Goal: Information Seeking & Learning: Learn about a topic

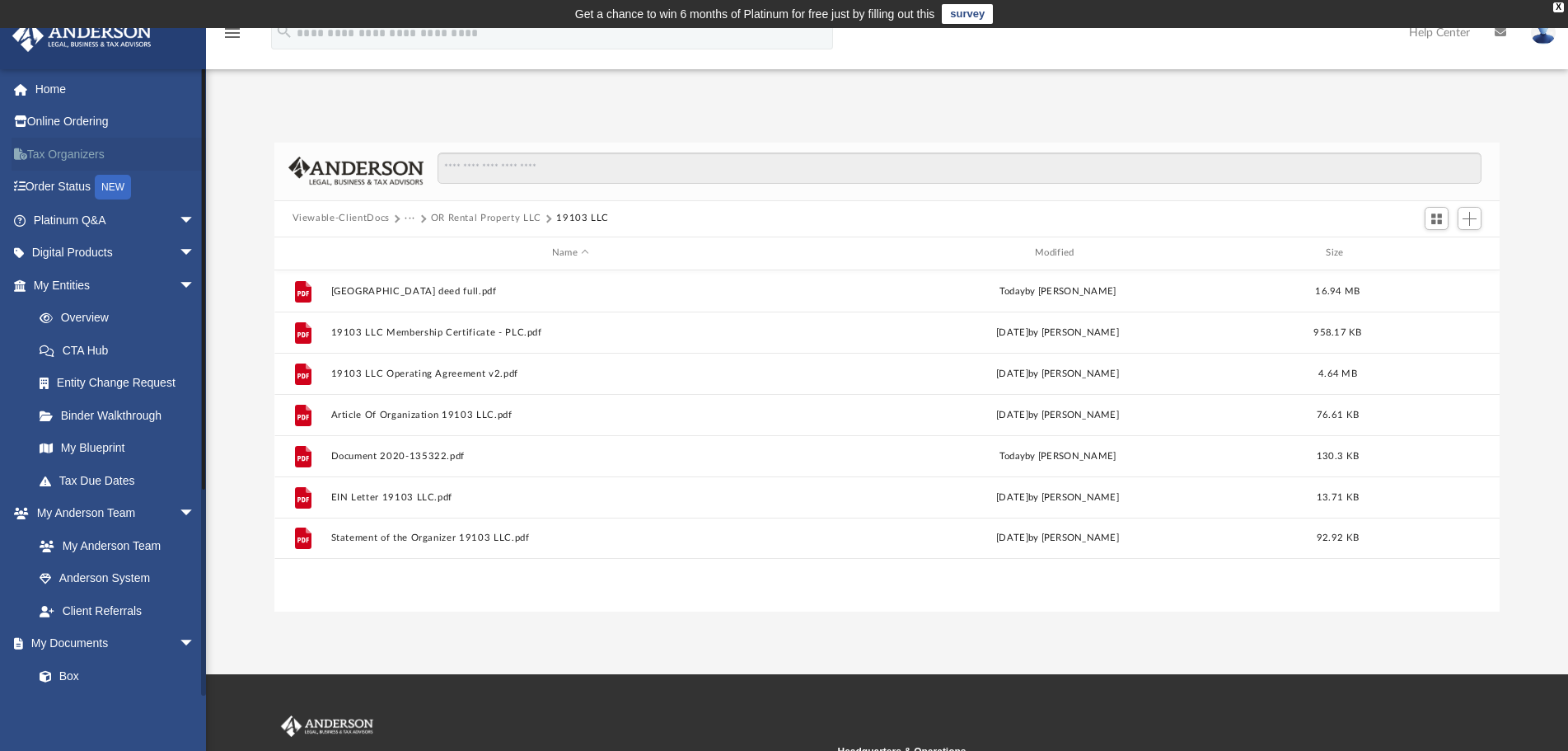
scroll to position [361, 1212]
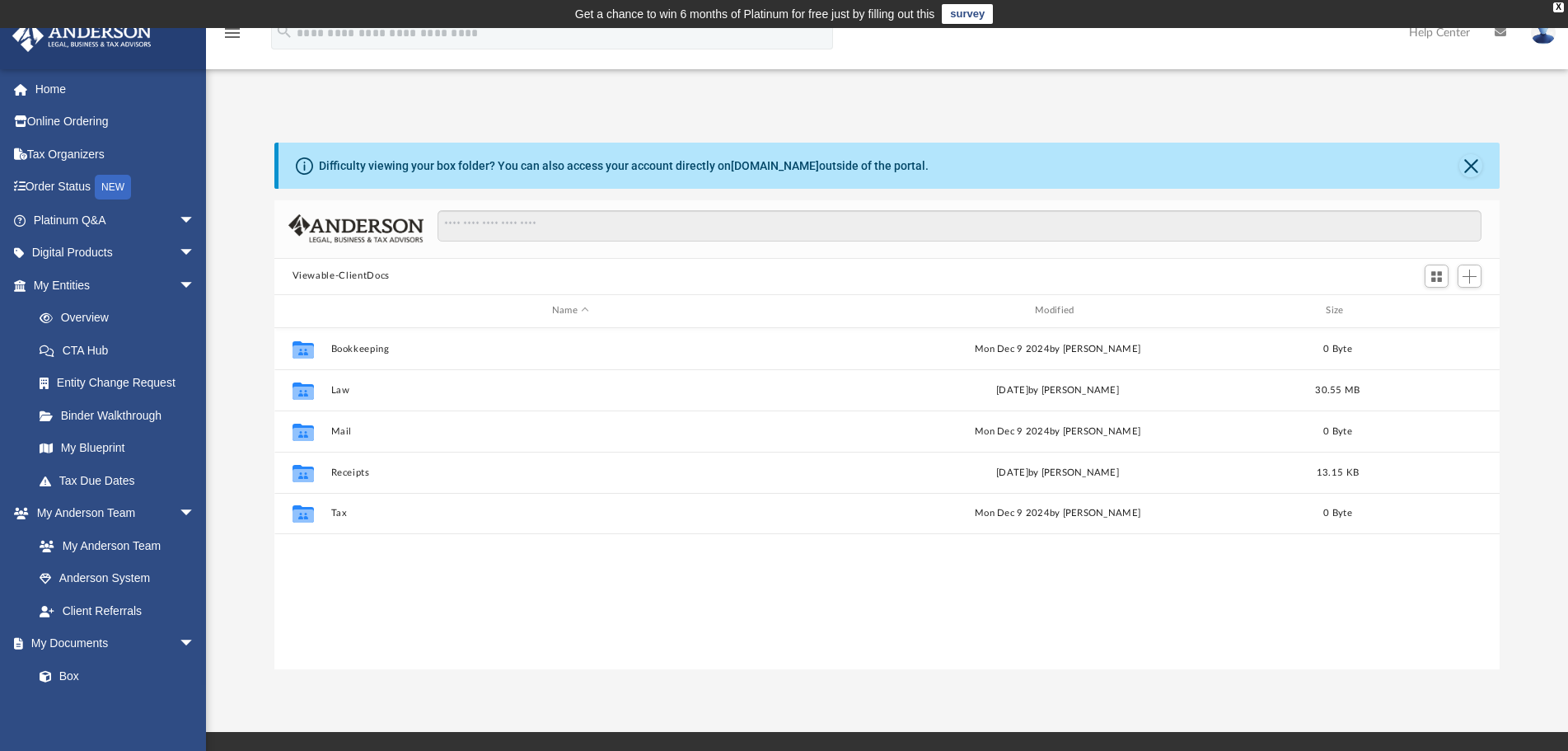
scroll to position [361, 1212]
click at [1068, 570] on div "Collaborated Folder Bookkeeping Mon Dec 9 2024 by Charles Rogler 0 Byte Collabo…" at bounding box center [888, 499] width 1227 height 342
click at [147, 229] on link "Platinum Q&A arrow_drop_down" at bounding box center [115, 219] width 209 height 33
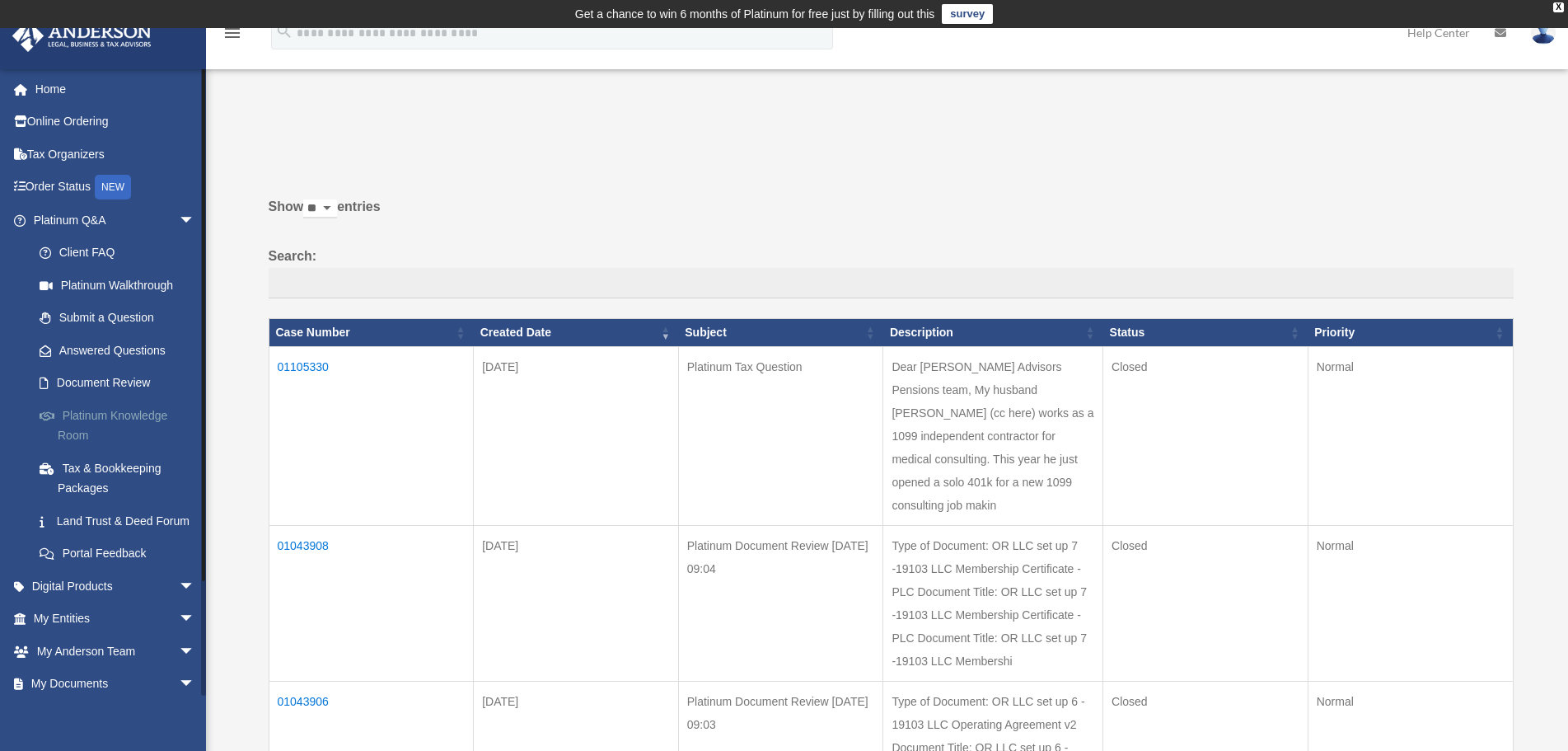
click at [154, 410] on link "Platinum Knowledge Room" at bounding box center [121, 425] width 197 height 53
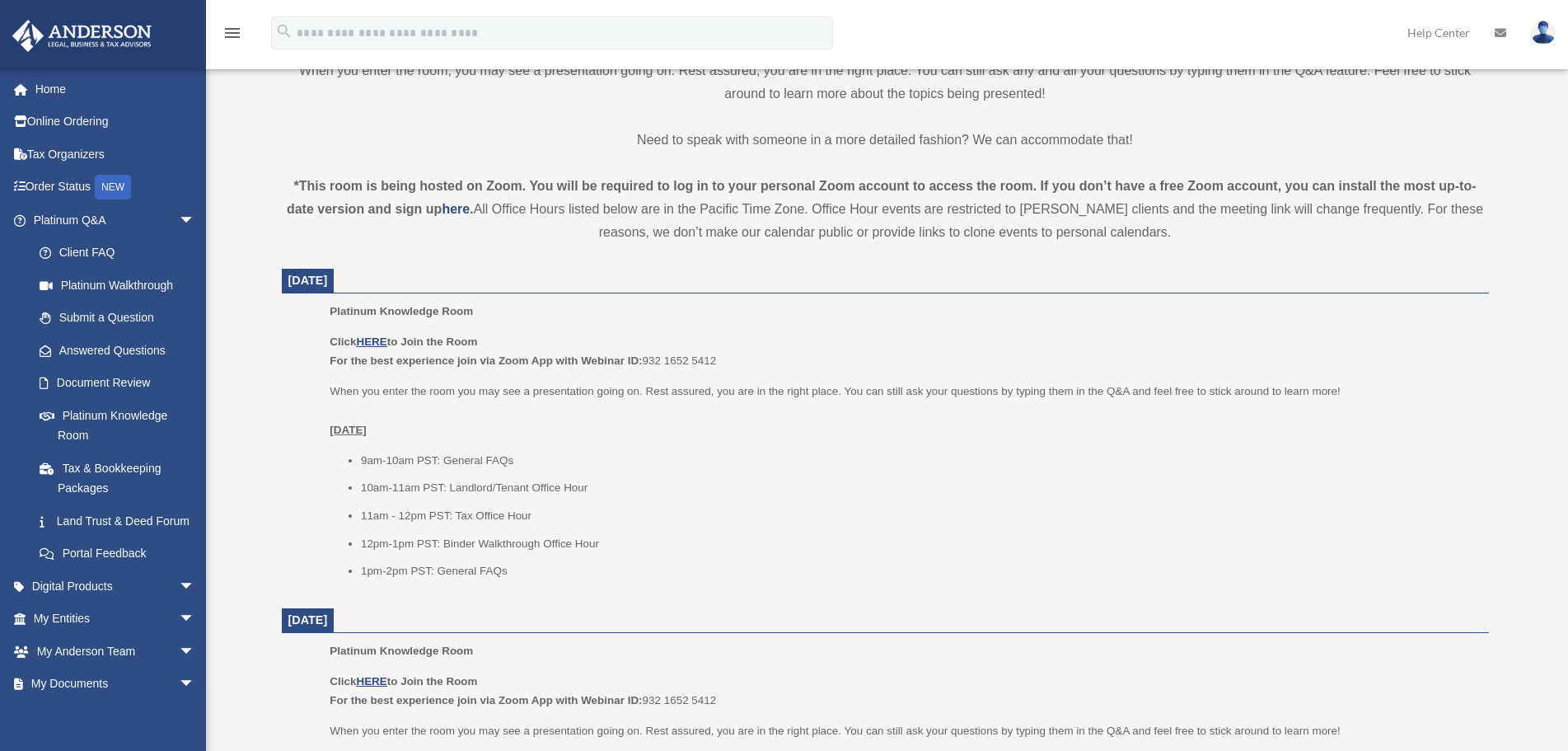
scroll to position [495, 0]
click at [384, 336] on u "HERE" at bounding box center [371, 338] width 31 height 12
drag, startPoint x: 557, startPoint y: 514, endPoint x: 346, endPoint y: 514, distance: 211.0
click at [346, 514] on ul "9am-10am PST: General FAQs 10am-11am PST: Landlord/Tenant Office Hour 11am - 12…" at bounding box center [904, 513] width 1147 height 130
click at [424, 528] on ul "9am-10am PST: General FAQs 10am-11am PST: Landlord/Tenant Office Hour 11am - 12…" at bounding box center [904, 513] width 1147 height 130
